Goal: Transaction & Acquisition: Purchase product/service

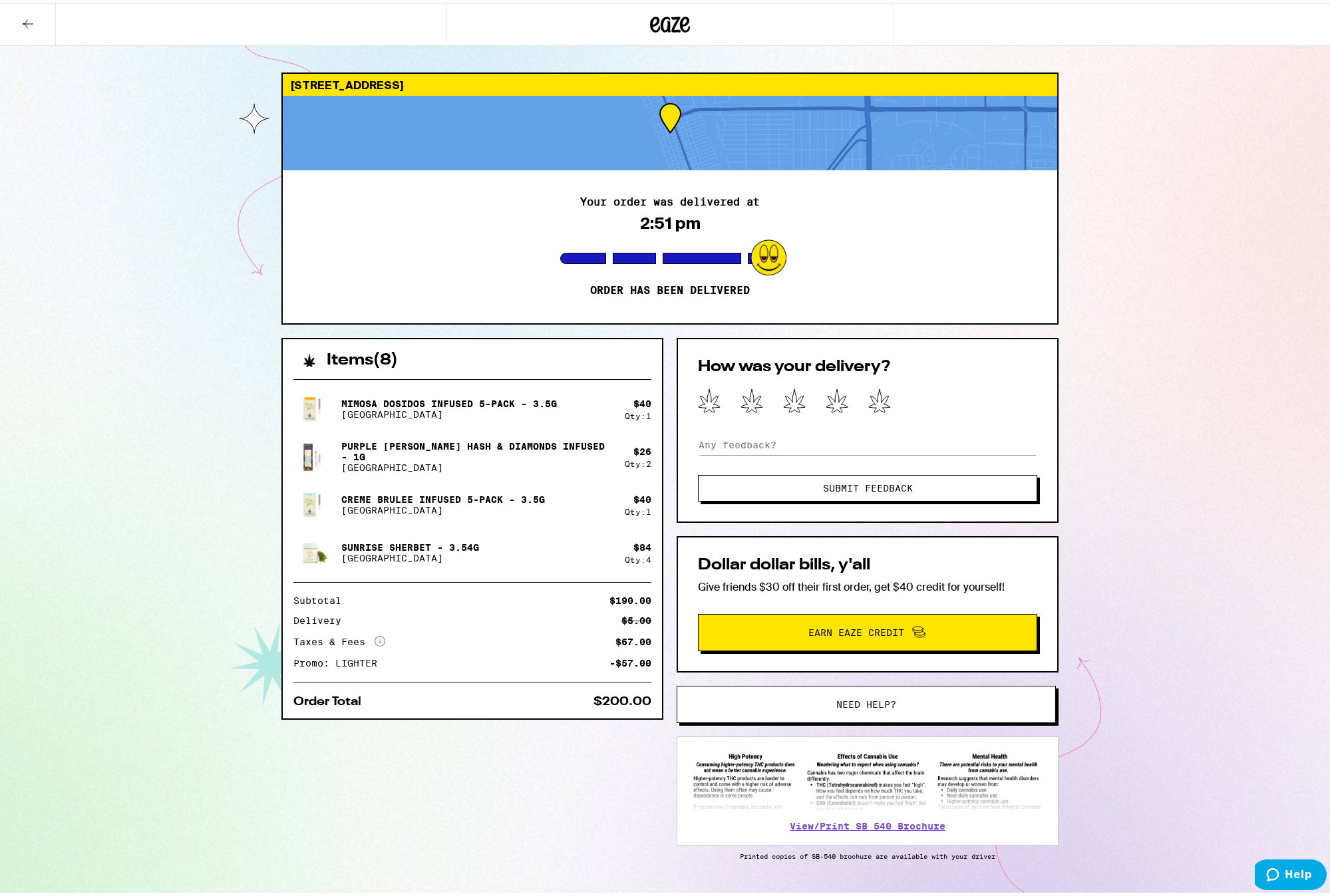
click at [25, 25] on icon at bounding box center [27, 20] width 16 height 16
click at [25, 19] on icon at bounding box center [27, 20] width 16 height 16
